Goal: Task Accomplishment & Management: Manage account settings

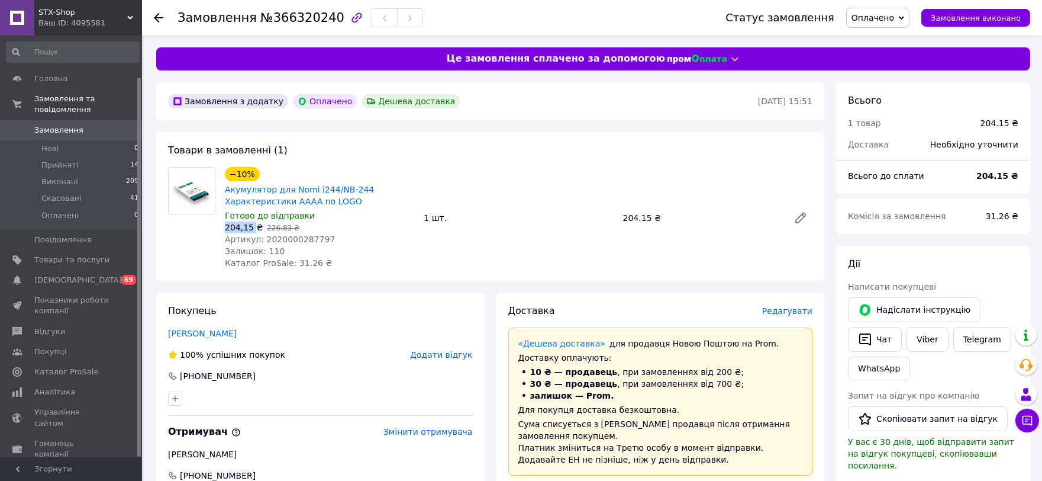
scroll to position [46, 0]
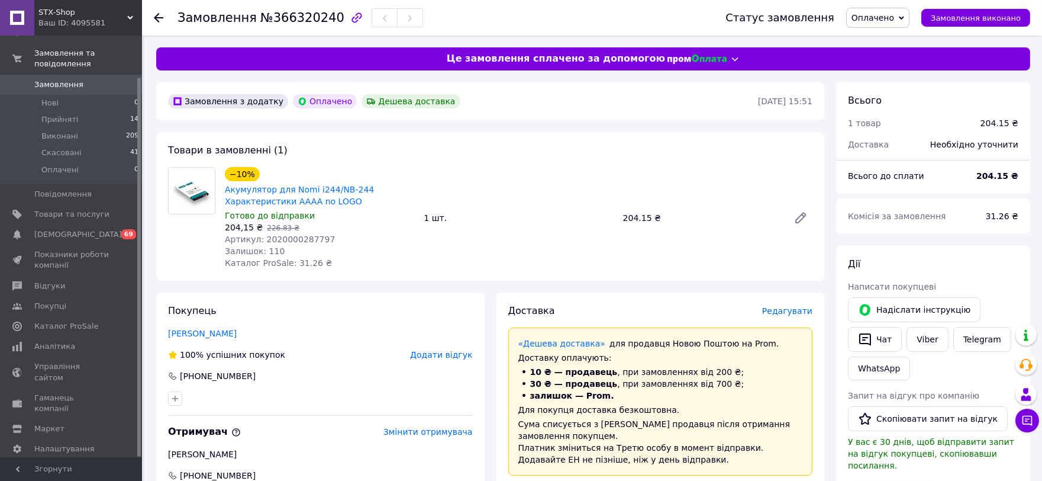
click at [559, 260] on div "−10% Акумулятор для Nomi i244/NB-244 Характеристики AAAA no LOGO Готово до відп…" at bounding box center [518, 218] width 597 height 107
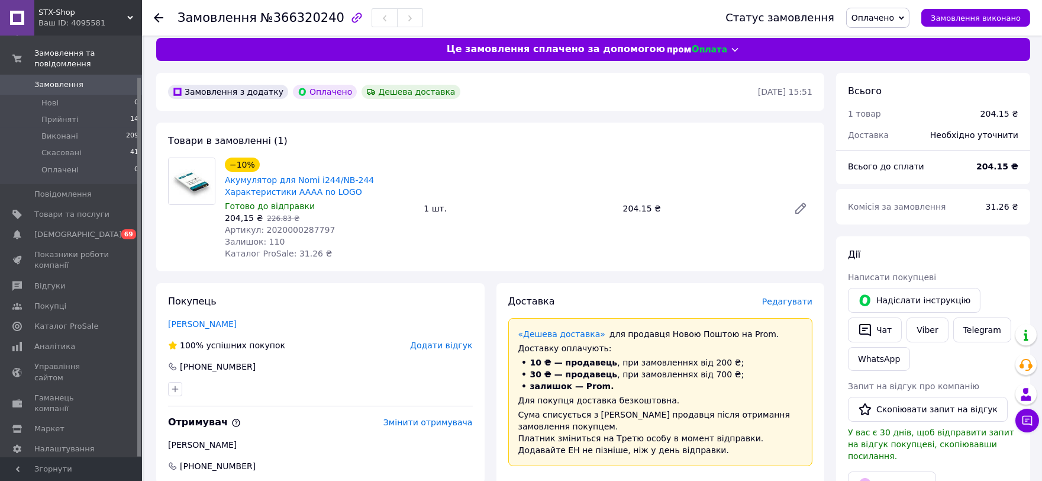
scroll to position [0, 0]
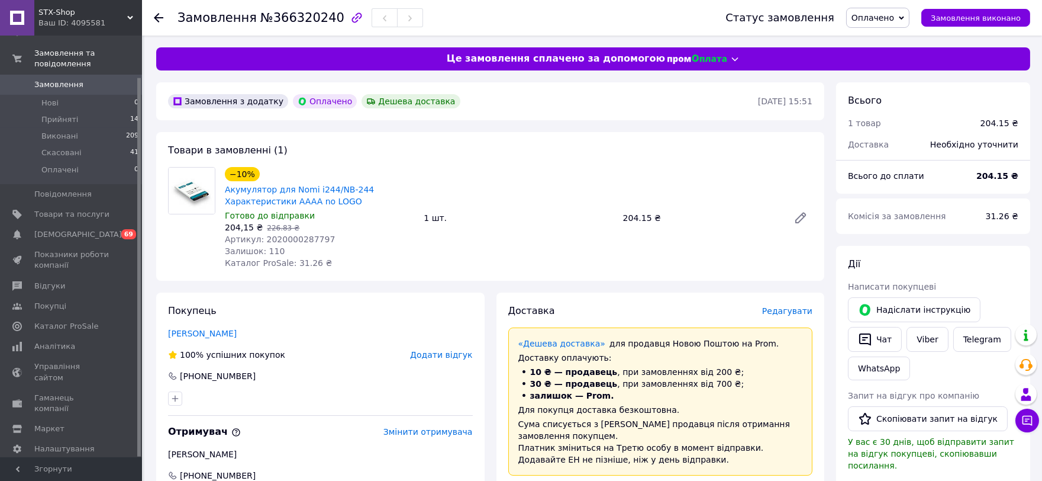
click at [299, 239] on span "Артикул: 2020000287797" at bounding box center [280, 238] width 110 height 9
copy span "2020000287797"
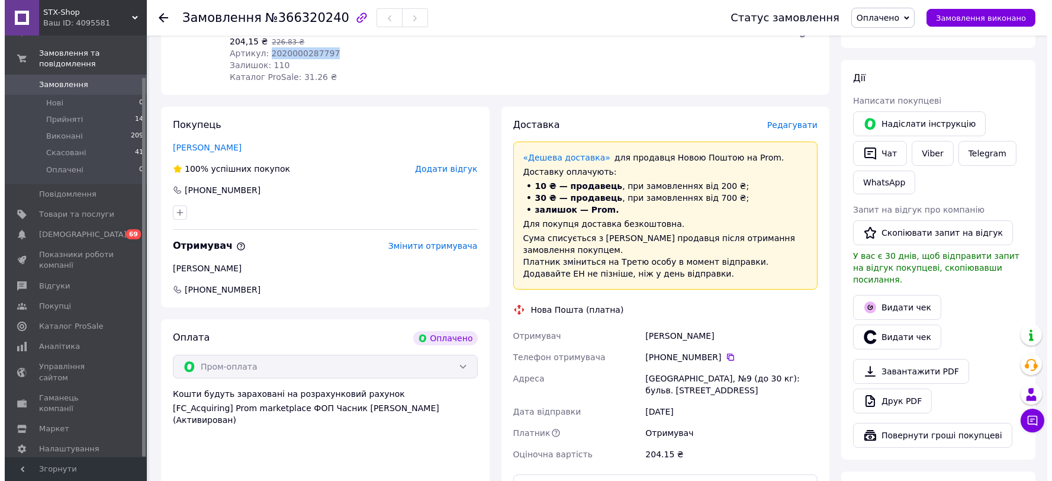
scroll to position [197, 0]
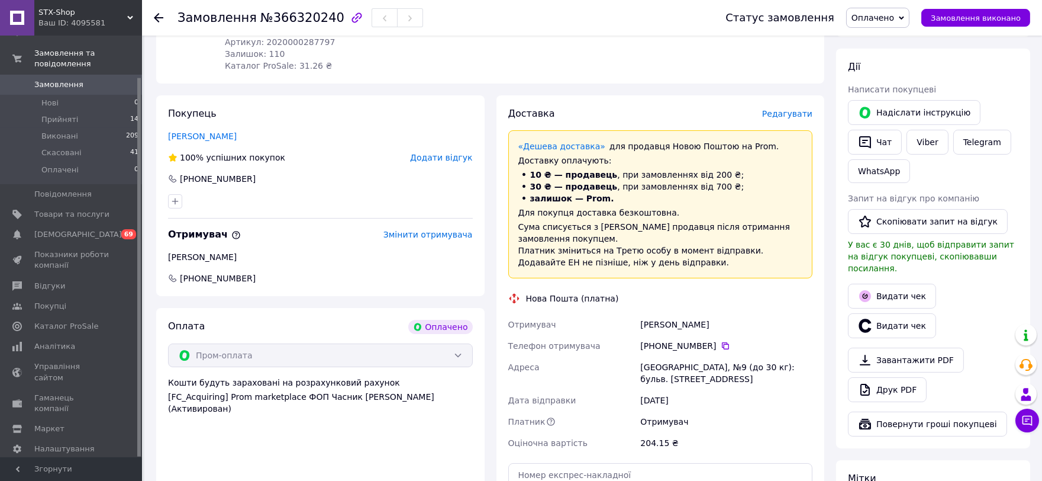
click at [777, 104] on div "Доставка Редагувати «Дешева доставка»   для продавця [GEOGRAPHIC_DATA] на Prom.…" at bounding box center [661, 337] width 328 height 484
click at [782, 111] on span "Редагувати" at bounding box center [787, 113] width 50 height 9
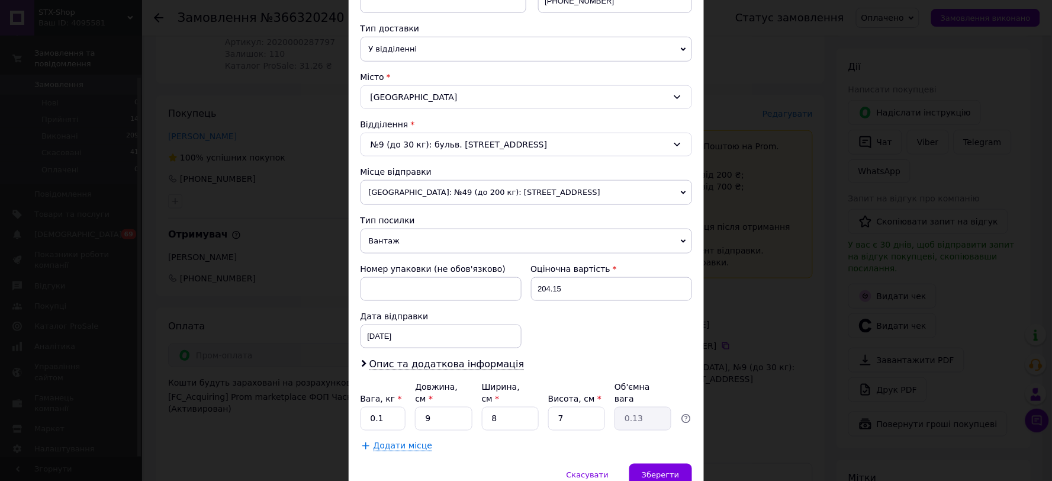
scroll to position [263, 0]
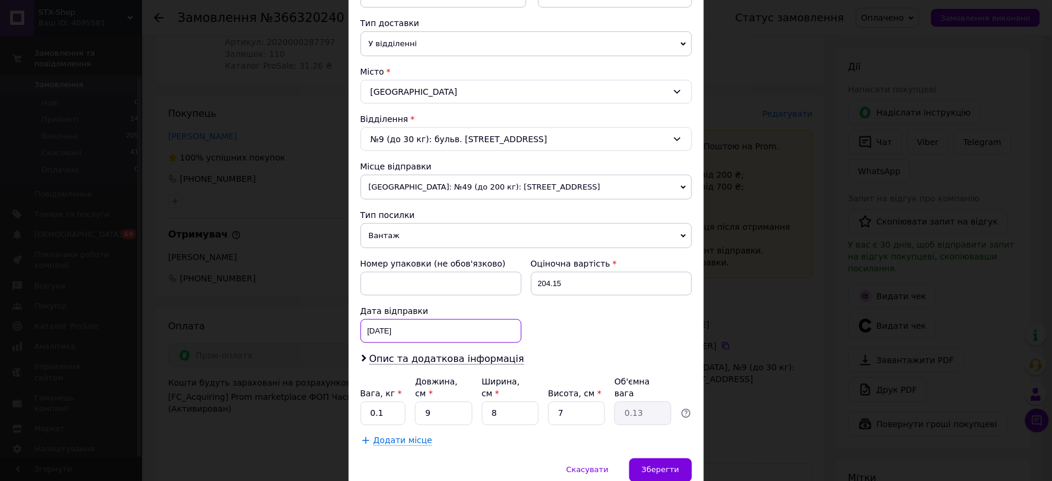
click at [412, 332] on div "[DATE] < 2025 > < Октябрь > Пн Вт Ср Чт Пт Сб Вс 29 30 1 2 3 4 5 6 7 8 9 10 11 …" at bounding box center [440, 331] width 161 height 24
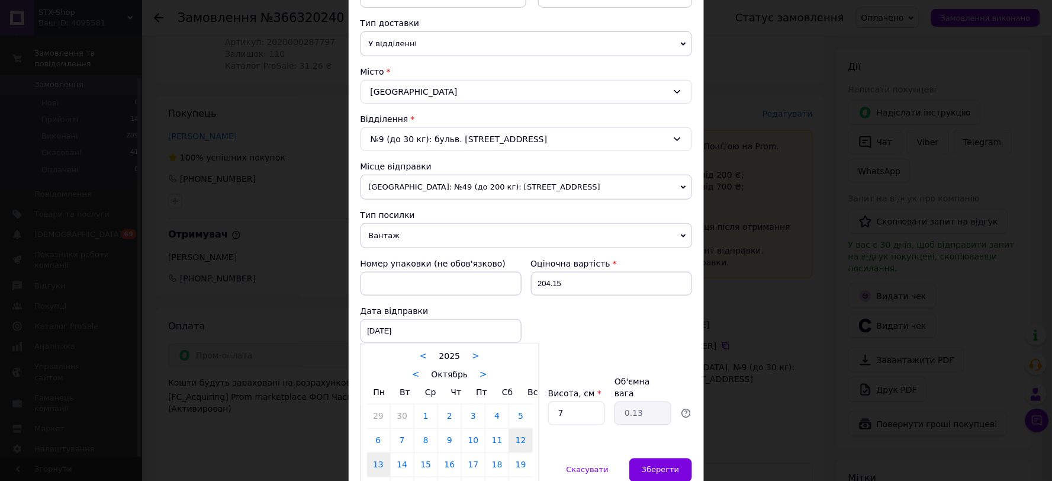
click at [372, 466] on link "13" at bounding box center [378, 465] width 23 height 24
type input "[DATE]"
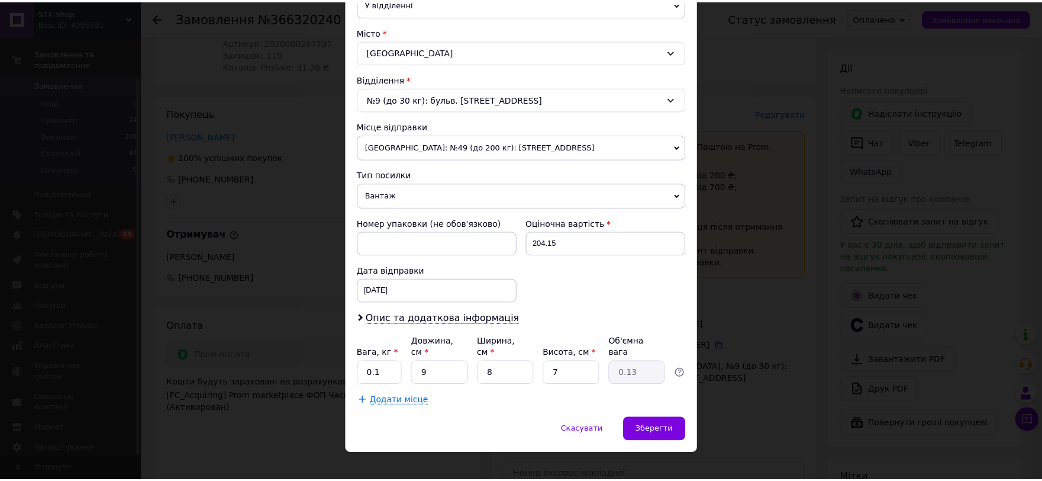
scroll to position [306, 0]
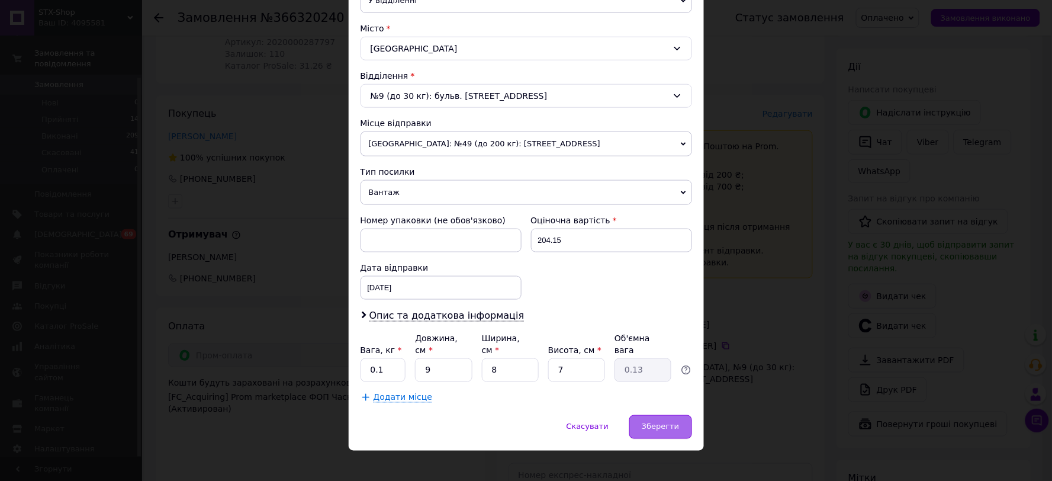
click at [667, 422] on span "Зберегти" at bounding box center [660, 426] width 37 height 9
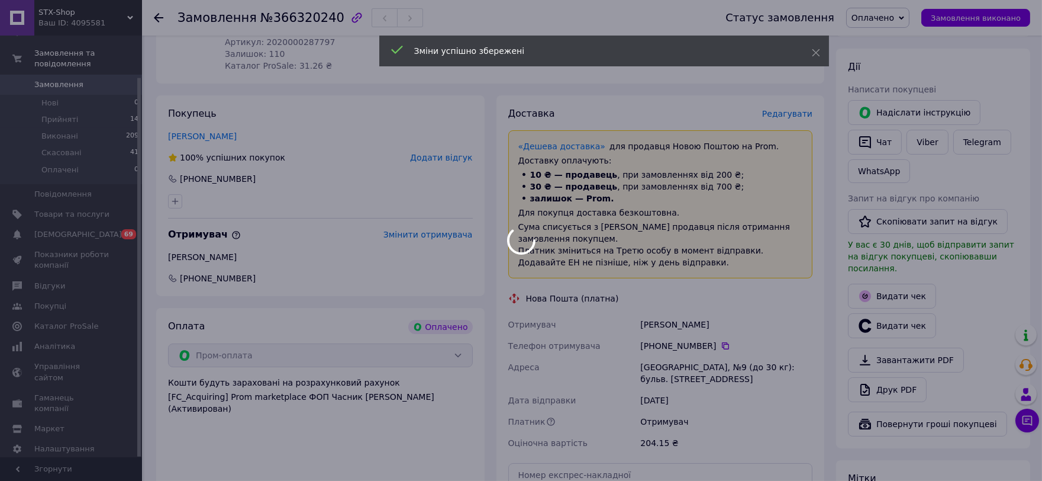
click at [914, 16] on div at bounding box center [521, 240] width 1042 height 481
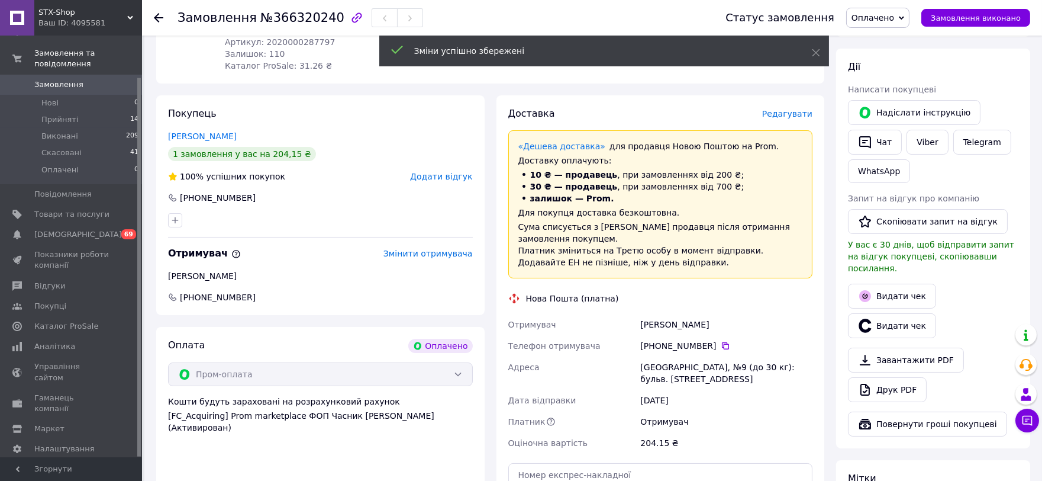
click at [904, 18] on icon at bounding box center [901, 17] width 5 height 5
click at [897, 37] on li "Прийнято" at bounding box center [878, 42] width 62 height 18
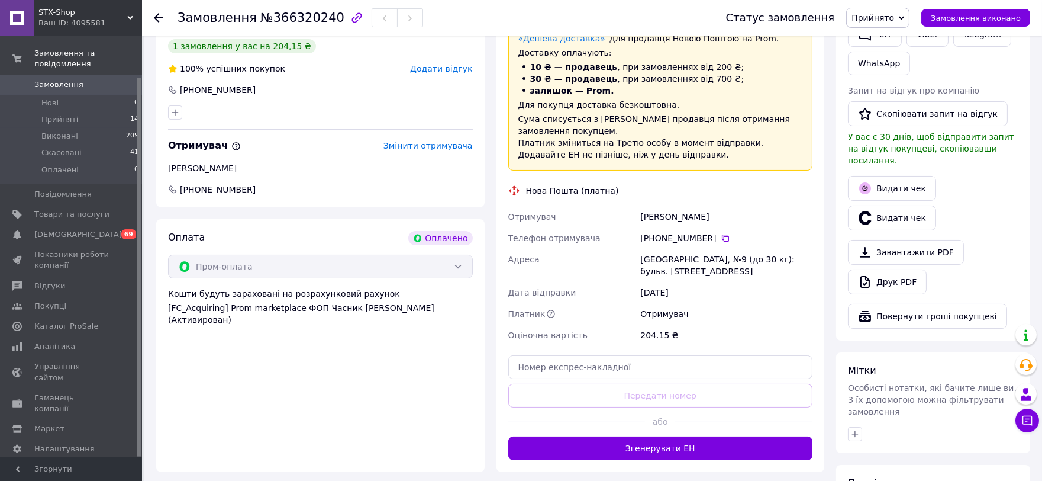
scroll to position [394, 0]
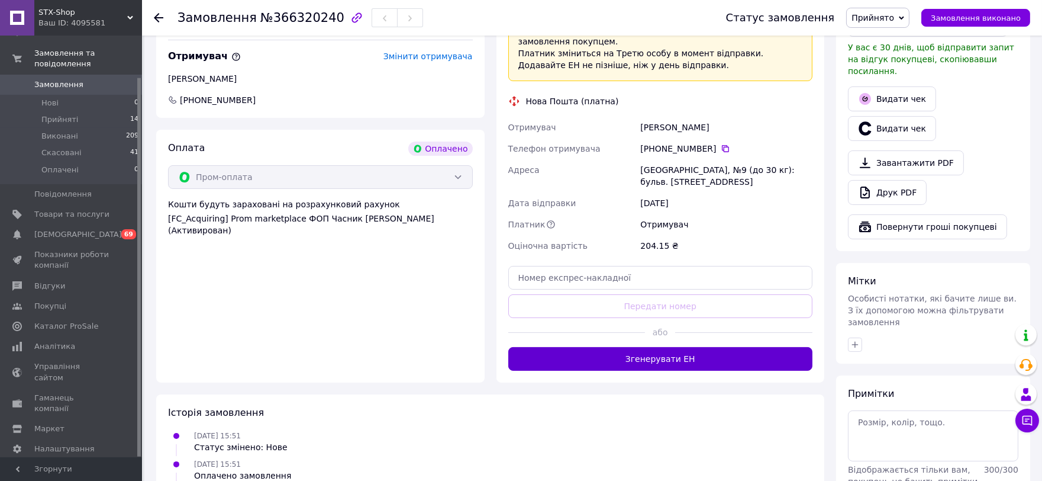
click at [672, 365] on button "Згенерувати ЕН" at bounding box center [660, 359] width 305 height 24
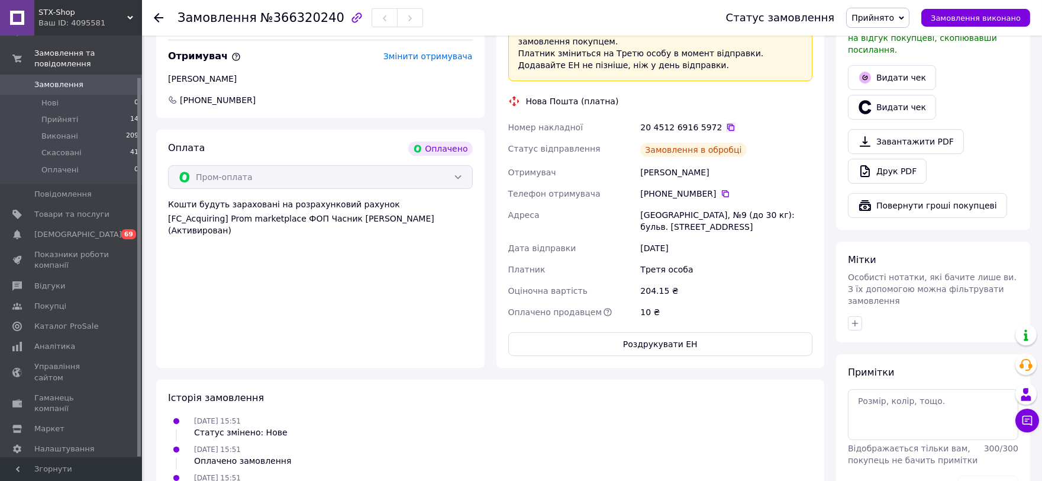
click at [726, 129] on icon at bounding box center [730, 127] width 9 height 9
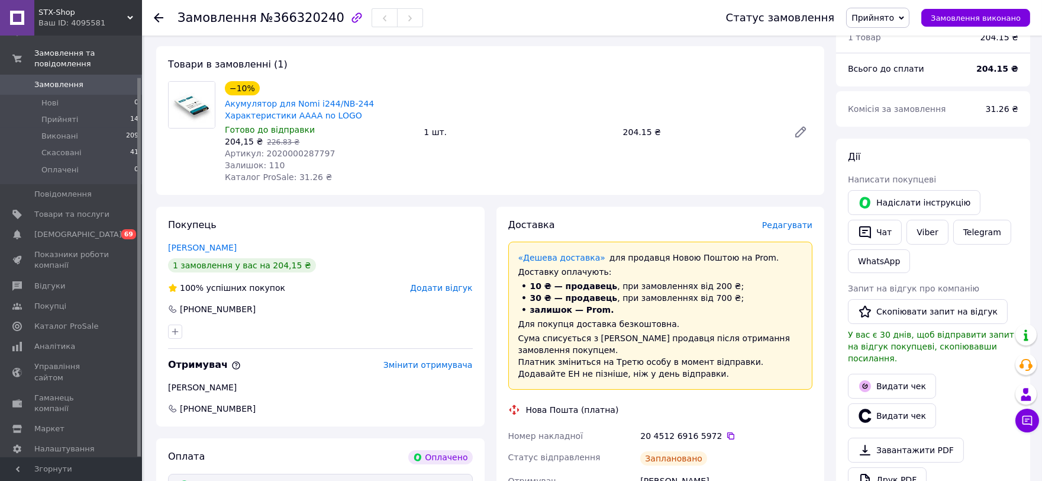
scroll to position [263, 0]
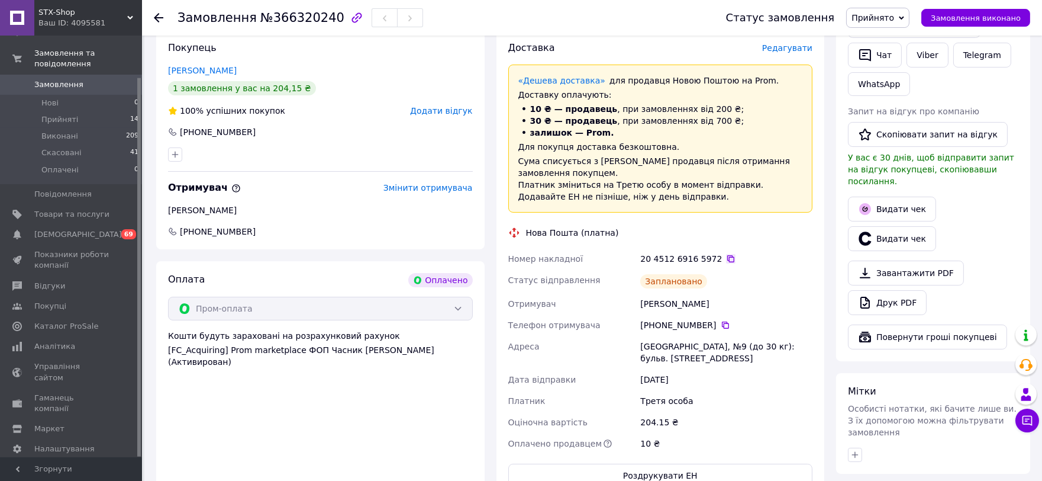
click at [726, 259] on icon at bounding box center [730, 258] width 9 height 9
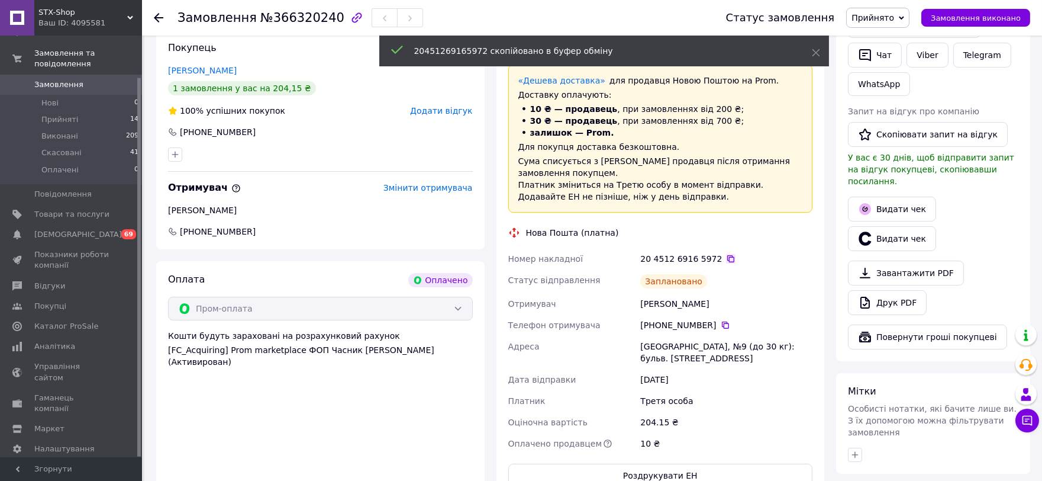
click at [726, 260] on icon at bounding box center [730, 258] width 9 height 9
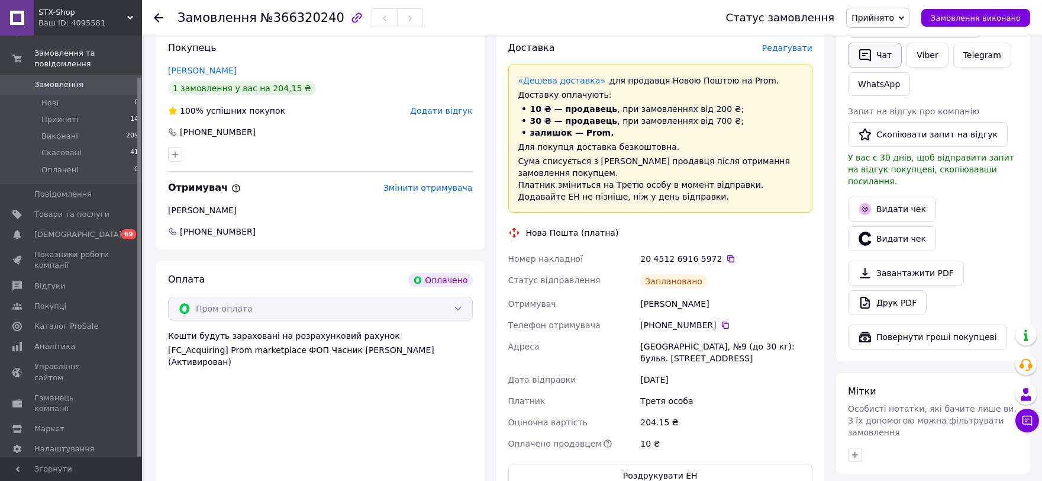
click at [871, 54] on icon "button" at bounding box center [865, 55] width 14 height 14
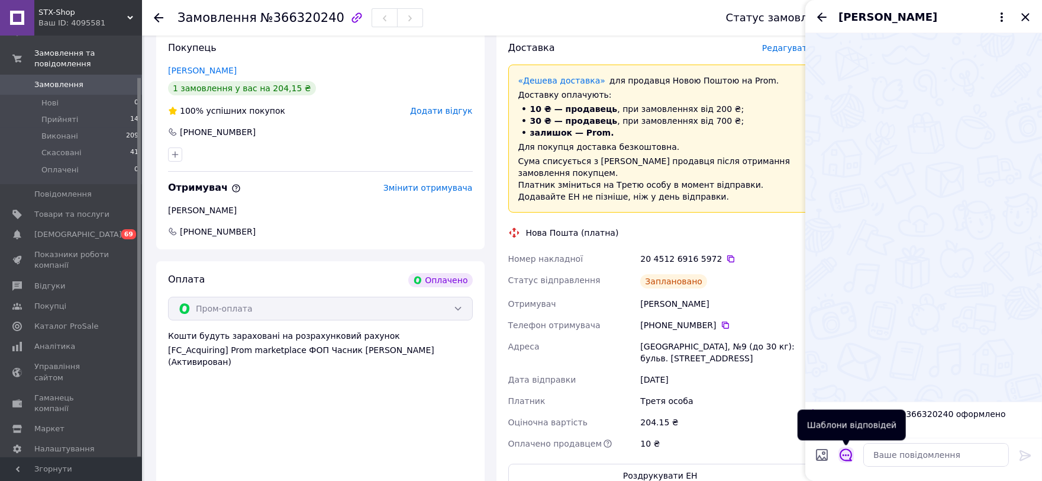
click at [848, 453] on icon "Відкрити шаблони відповідей" at bounding box center [846, 454] width 13 height 13
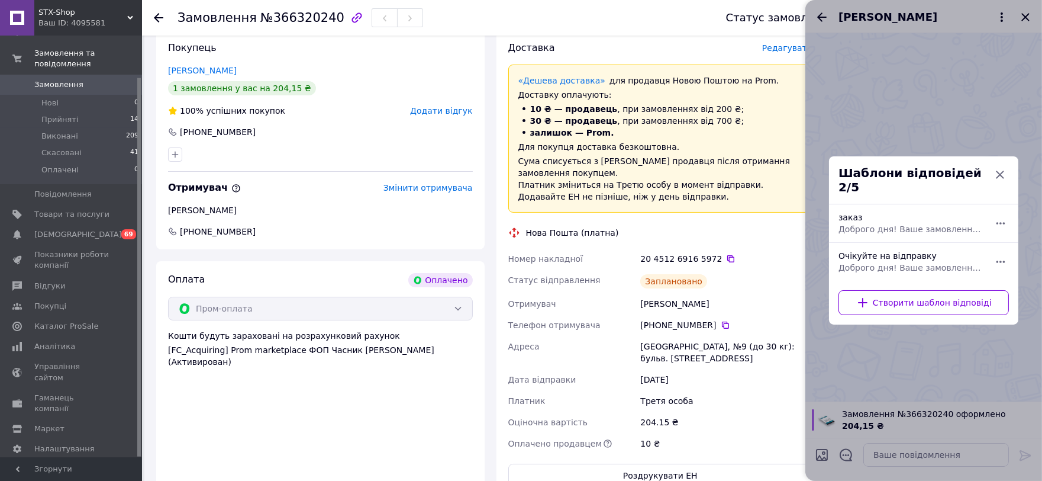
click at [874, 223] on span "Доброго дня! Ваше замовлення прийнято. ТТН: . Після відправки Ви отримаєте пові…" at bounding box center [911, 229] width 144 height 12
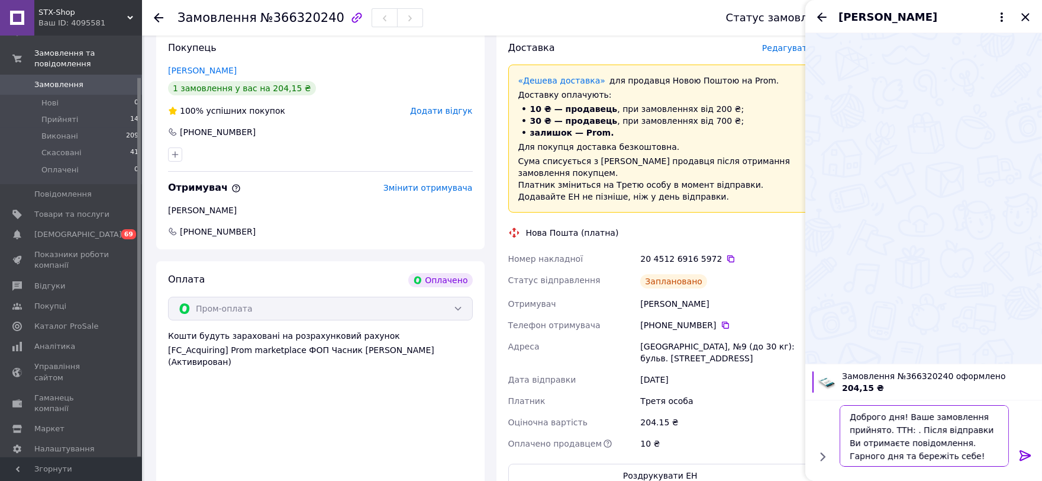
click at [908, 430] on textarea "Доброго дня! Ваше замовлення прийнято. ТТН: . Після відправки Ви отримаєте пові…" at bounding box center [924, 436] width 169 height 62
paste textarea "20451269165972"
type textarea "Доброго дня! Ваше замовлення прийнято. ТТН: 20451269165972. Після відправки Ви …"
click at [1026, 452] on icon at bounding box center [1025, 455] width 11 height 11
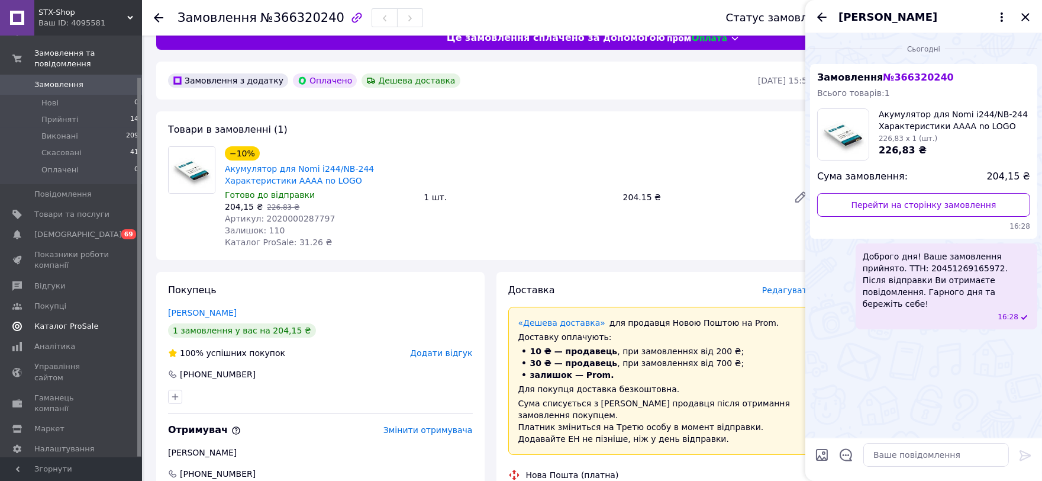
scroll to position [0, 0]
